Goal: Task Accomplishment & Management: Manage account settings

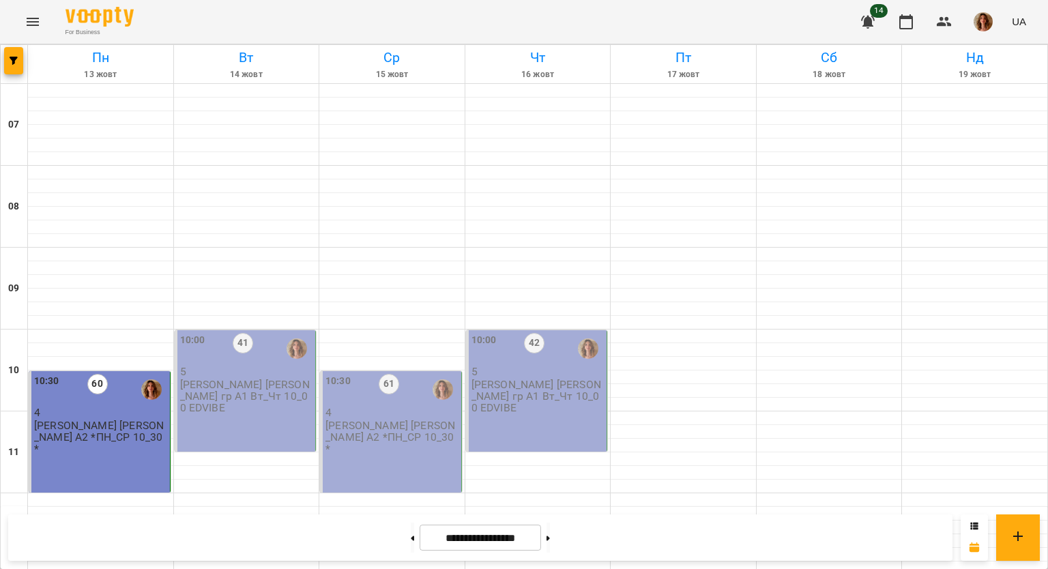
scroll to position [750, 0]
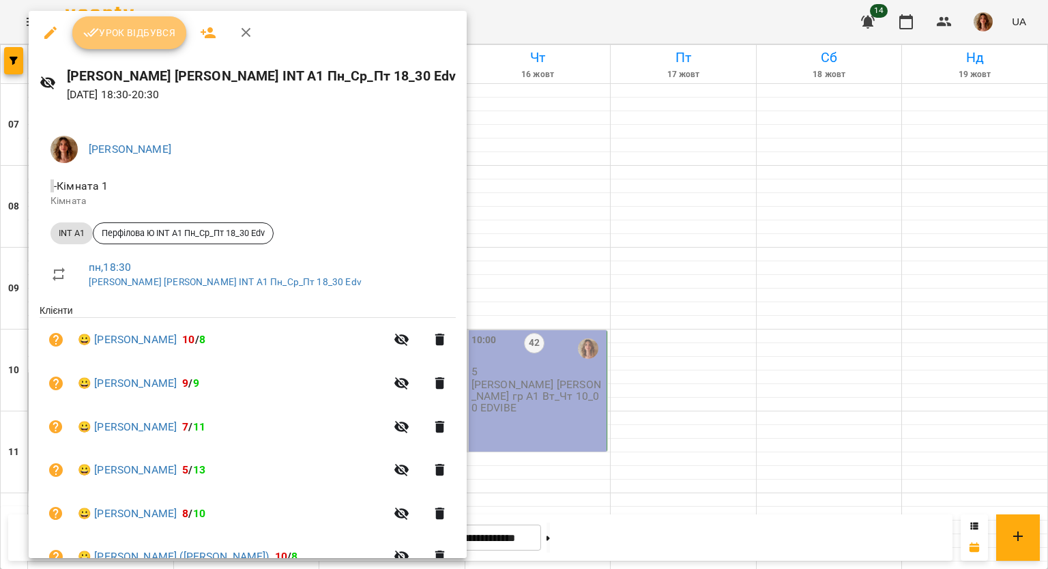
drag, startPoint x: 172, startPoint y: 36, endPoint x: 183, endPoint y: 42, distance: 12.2
click at [175, 40] on button "Урок відбувся" at bounding box center [129, 32] width 115 height 33
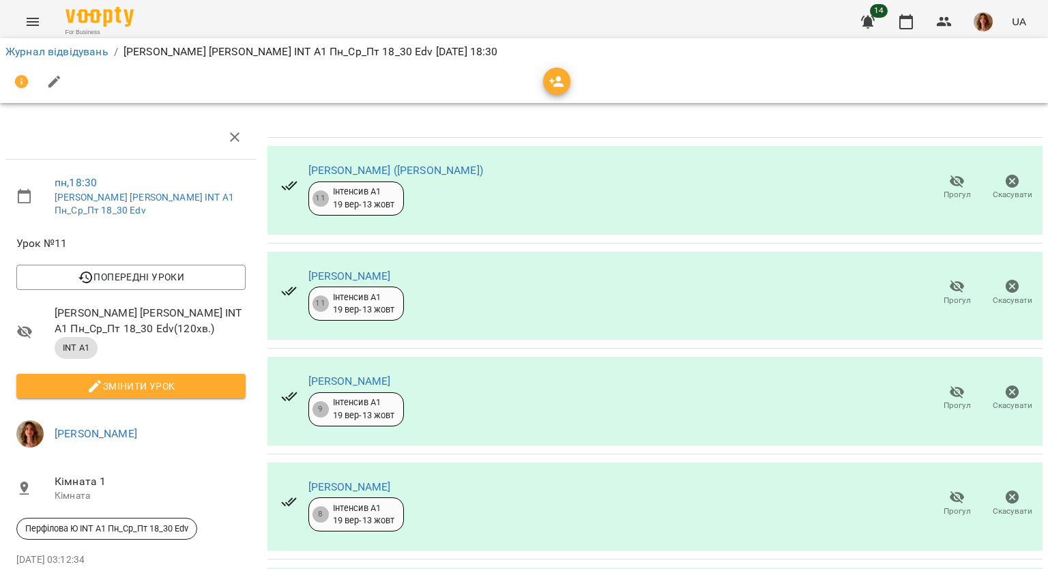
scroll to position [333, 0]
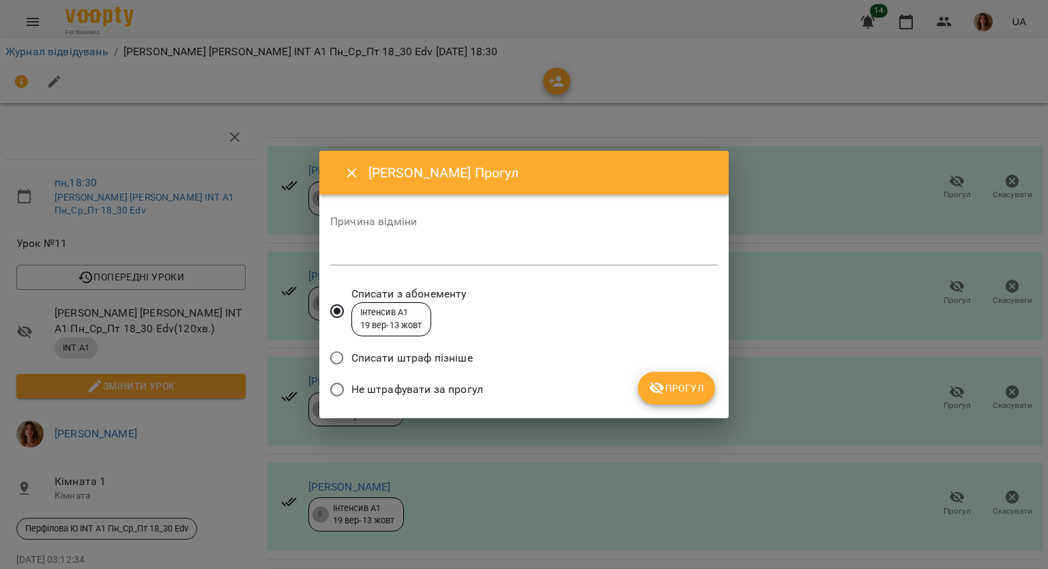
drag, startPoint x: 419, startPoint y: 391, endPoint x: 507, endPoint y: 377, distance: 89.8
click at [419, 391] on span "Не штрафувати за прогул" at bounding box center [417, 389] width 132 height 16
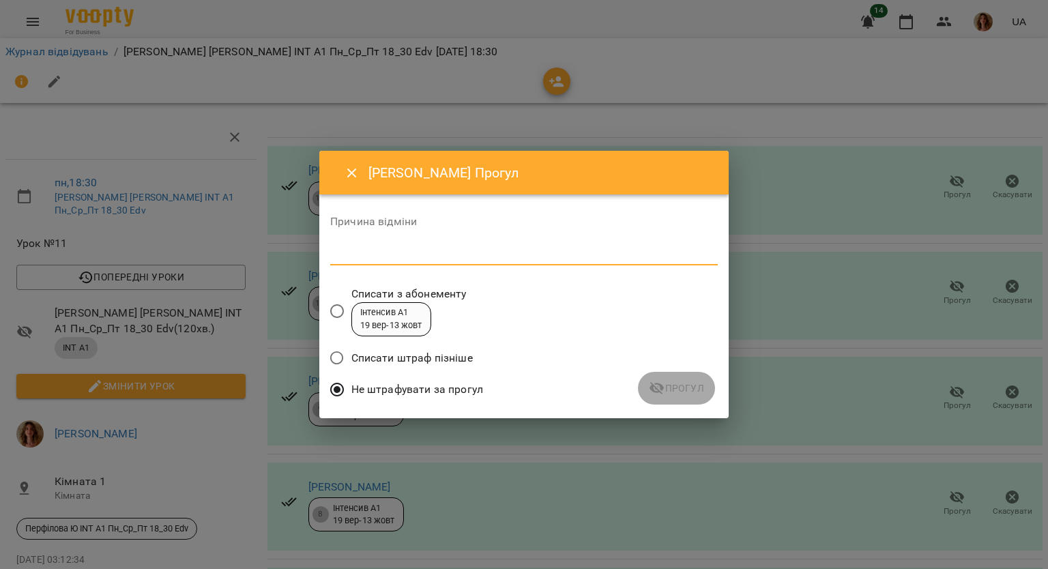
drag, startPoint x: 524, startPoint y: 256, endPoint x: 541, endPoint y: 265, distance: 19.2
click at [524, 257] on textarea at bounding box center [523, 254] width 387 height 13
click at [685, 394] on span "Прогул" at bounding box center [676, 388] width 55 height 16
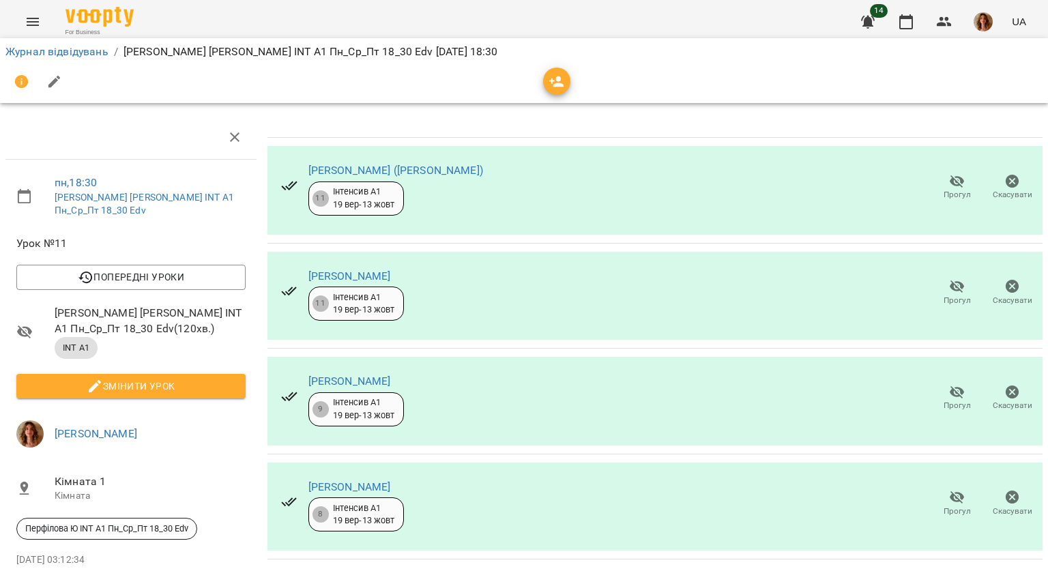
scroll to position [301, 0]
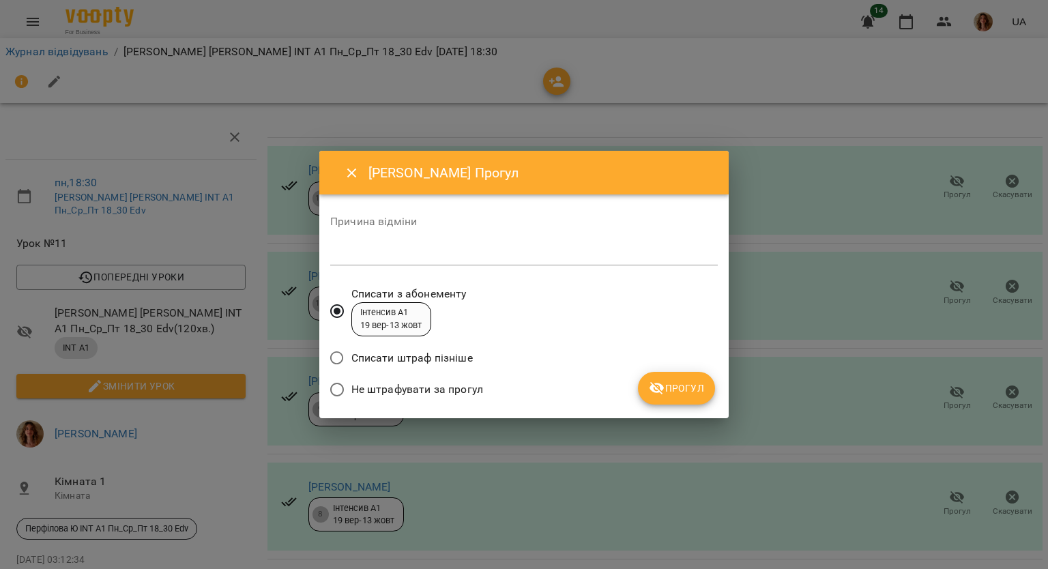
click at [377, 392] on span "Не штрафувати за прогул" at bounding box center [417, 389] width 132 height 16
click at [443, 258] on textarea at bounding box center [523, 254] width 387 height 13
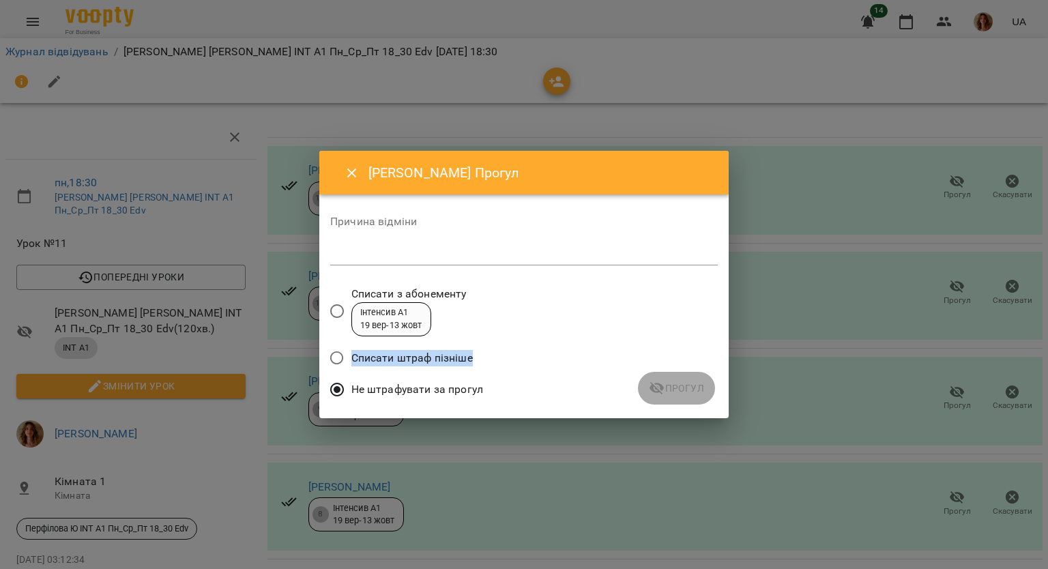
drag, startPoint x: 615, startPoint y: 307, endPoint x: 617, endPoint y: 355, distance: 48.5
click at [614, 355] on div "Причина відміни * Списати з абонементу Інтенсив А1 [DATE] - [DATE] Списати штра…" at bounding box center [523, 305] width 387 height 201
click at [394, 252] on textarea at bounding box center [523, 254] width 387 height 13
click at [658, 391] on icon "submit" at bounding box center [656, 388] width 15 height 13
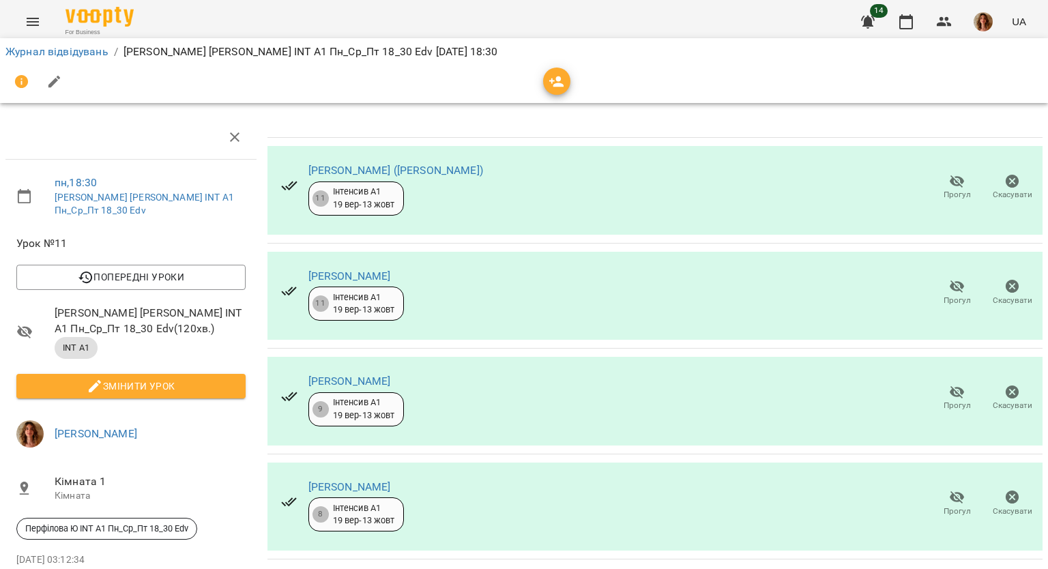
scroll to position [0, 0]
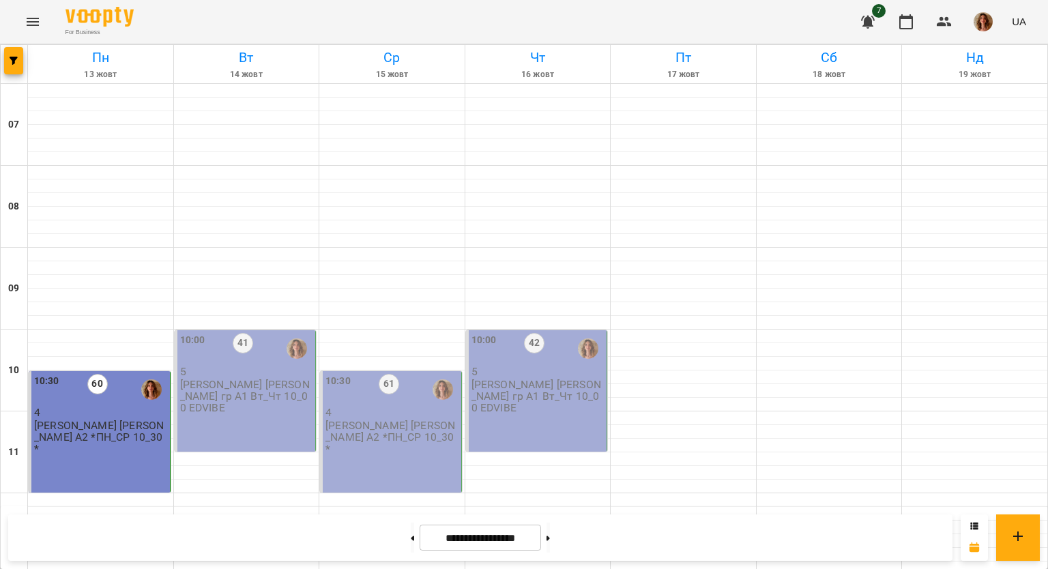
scroll to position [886, 0]
